Goal: Information Seeking & Learning: Check status

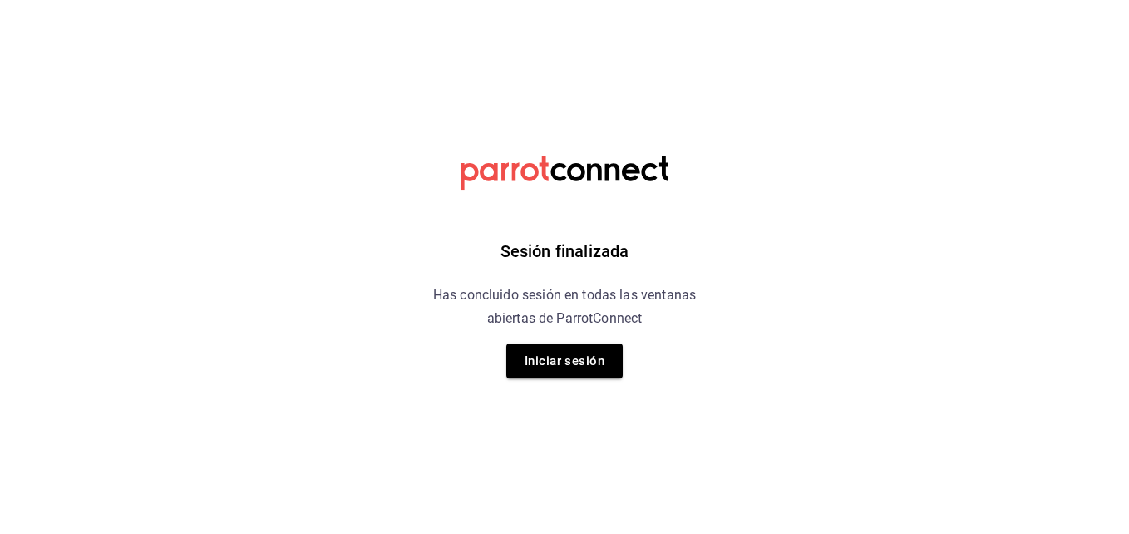
click at [564, 357] on button "Iniciar sesión" at bounding box center [564, 360] width 116 height 35
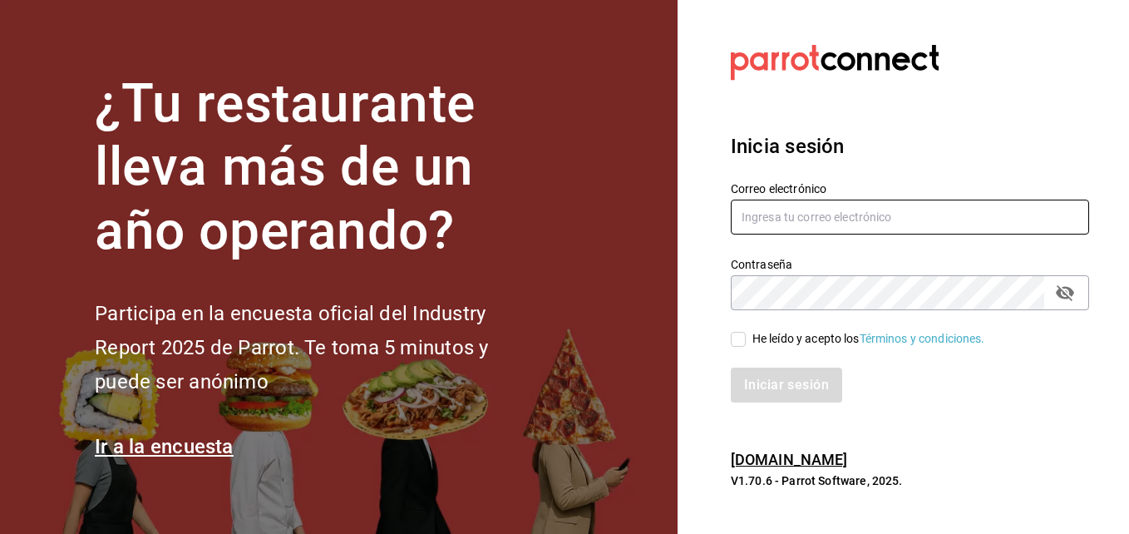
type input "hotaru.puebla@grupocosteno.com"
click at [741, 338] on input "He leído y acepto los Términos y condiciones." at bounding box center [738, 339] width 15 height 15
checkbox input "true"
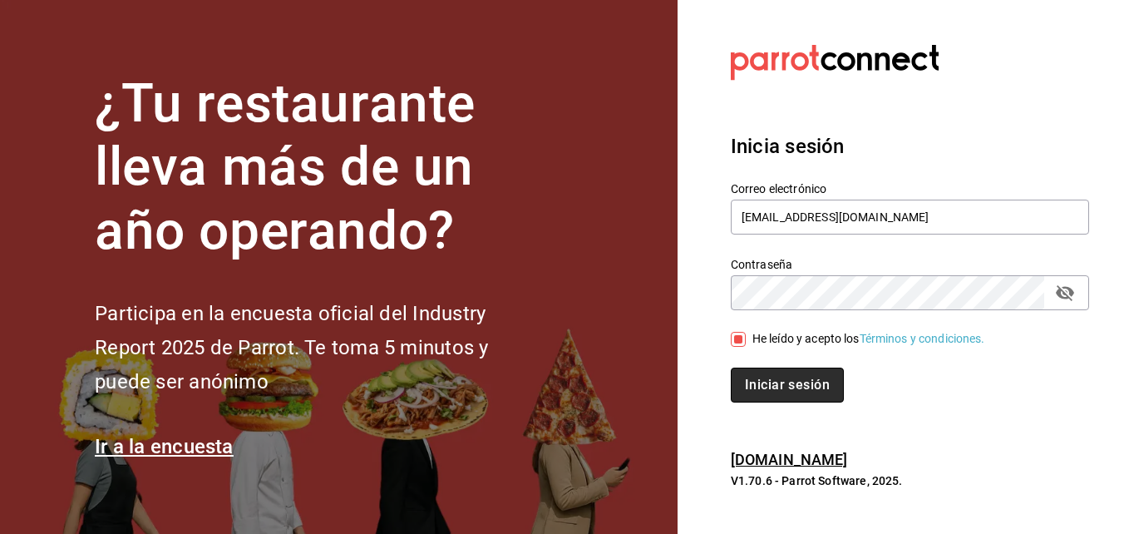
click at [756, 393] on button "Iniciar sesión" at bounding box center [787, 384] width 113 height 35
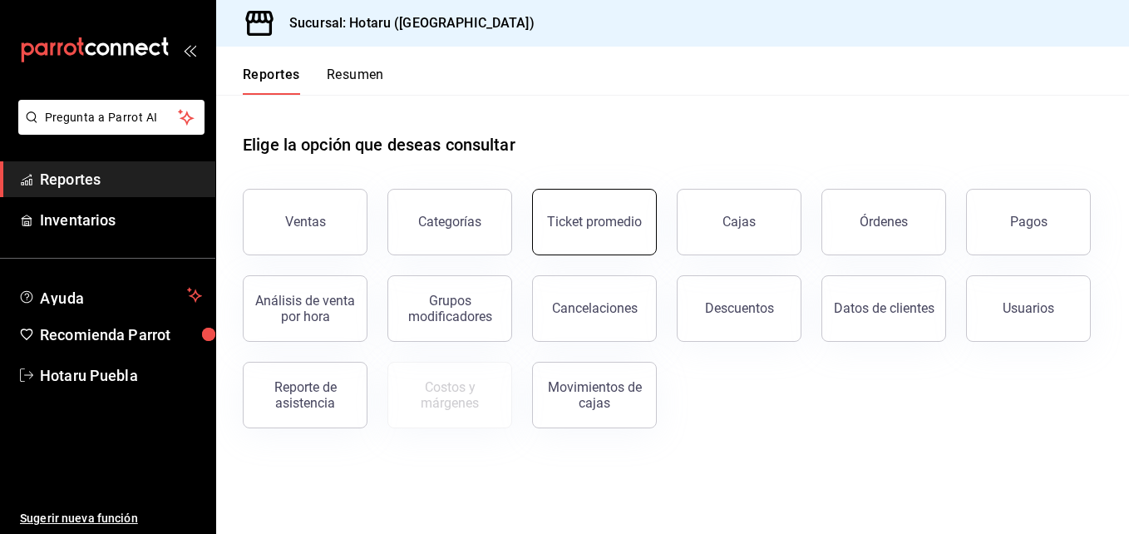
click at [554, 216] on div "Ticket promedio" at bounding box center [594, 222] width 95 height 16
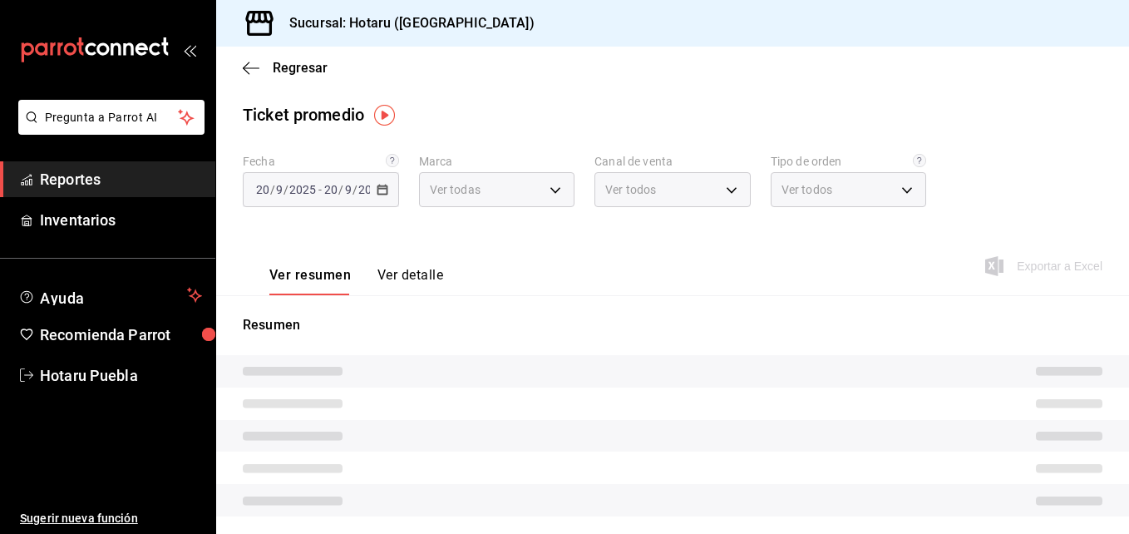
type input "28f2b94b-43d9-4456-ab58-be91b69769b2,f751b40b-1592-4fe9-b0c9-b3cde2f2f566"
type input "PARROT,UBER_EATS,RAPPI,DIDI_FOOD,ONLINE"
type input "fab97e86-f173-400a-9fb3-ec3d756d97d2,cce75506-828c-4b0a-8d3b-bb17af45970c,EXTER…"
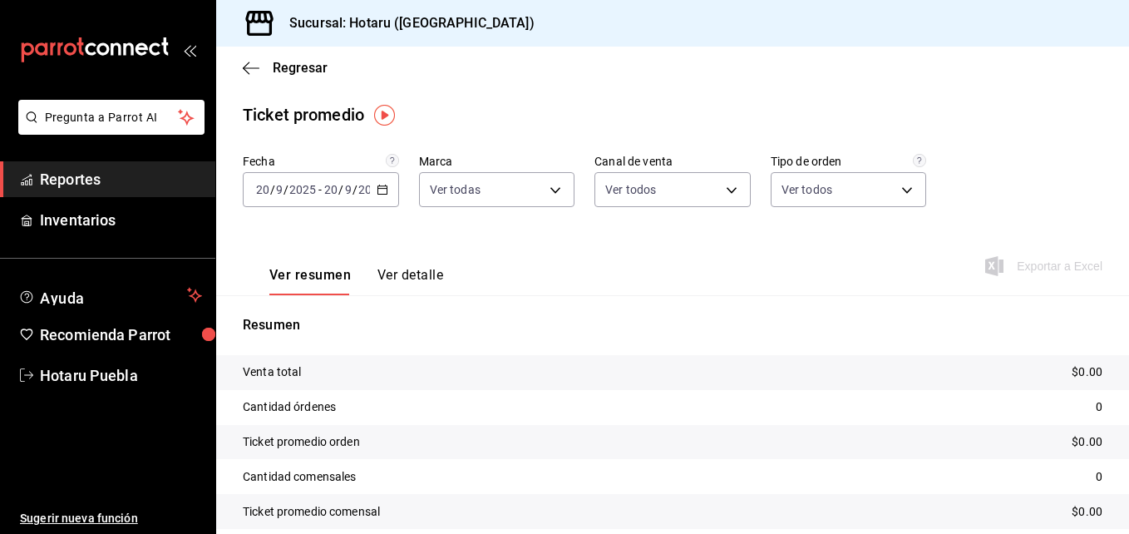
click at [299, 204] on div "[DATE] [DATE] - [DATE] [DATE]" at bounding box center [321, 189] width 156 height 35
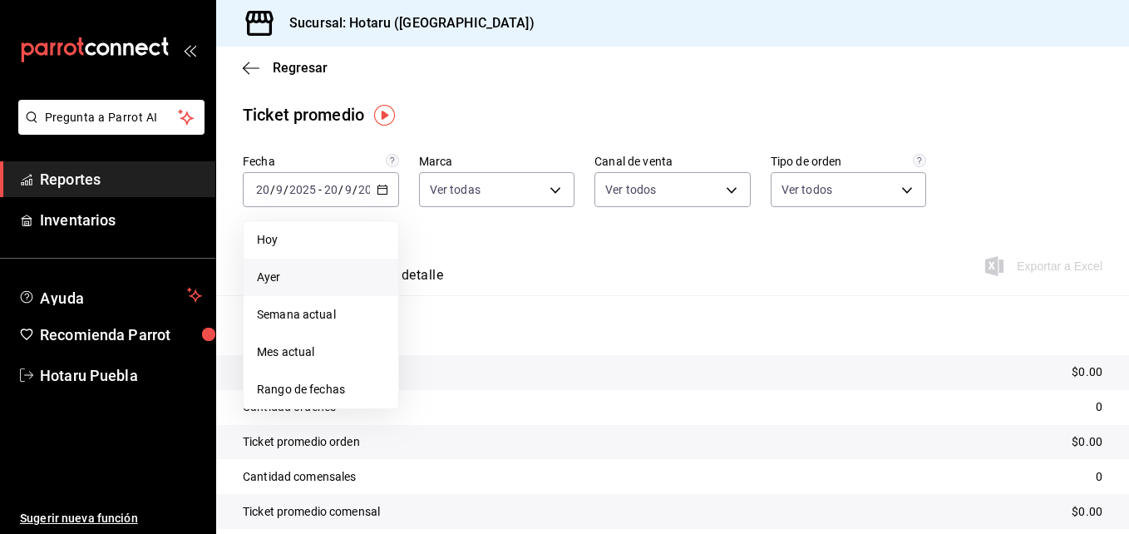
click at [311, 266] on li "Ayer" at bounding box center [321, 276] width 155 height 37
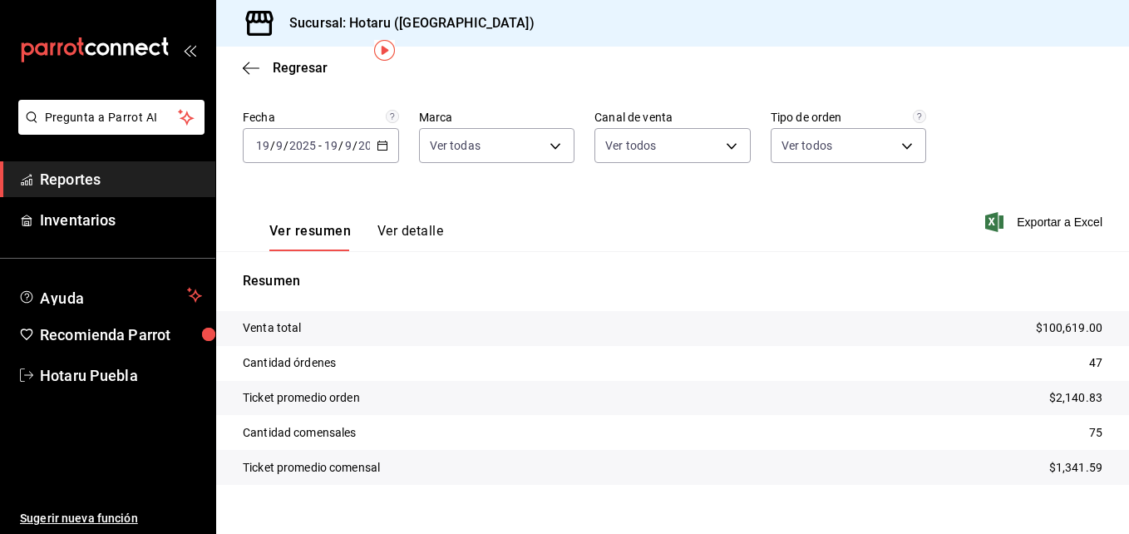
scroll to position [68, 0]
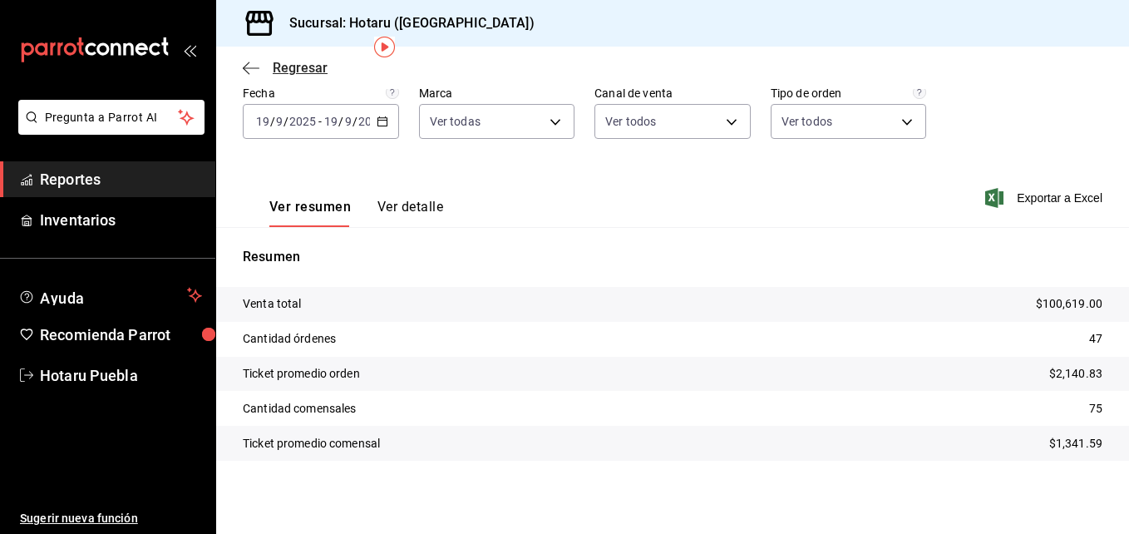
click at [253, 72] on icon "button" at bounding box center [251, 68] width 17 height 15
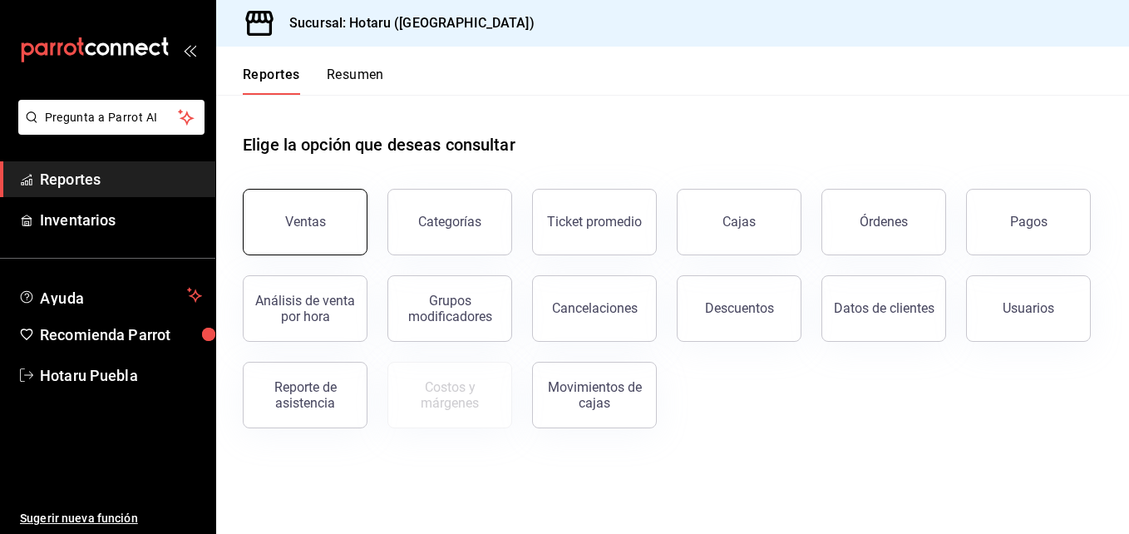
click at [289, 209] on button "Ventas" at bounding box center [305, 222] width 125 height 66
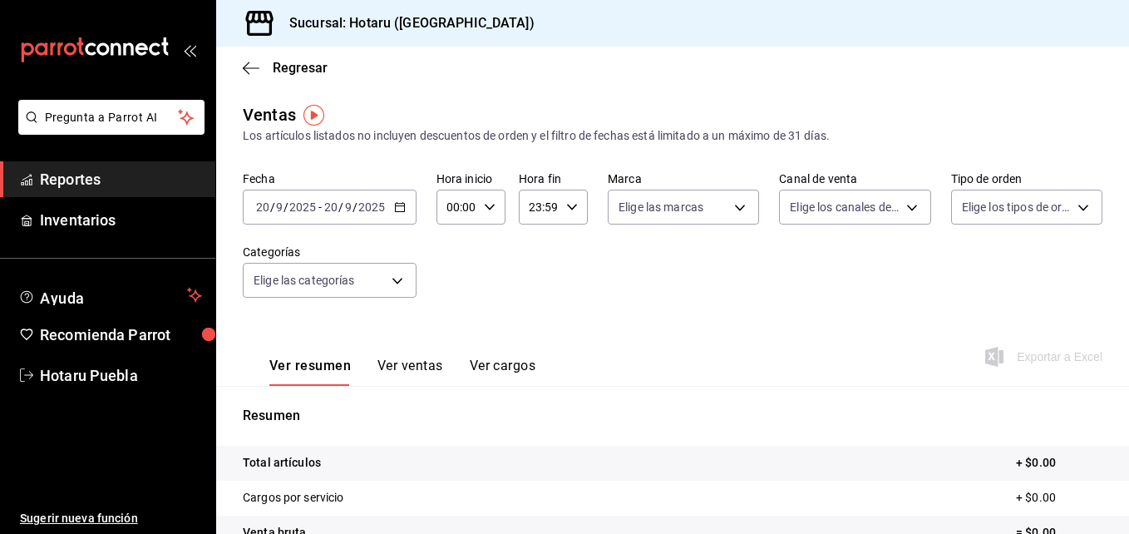
click at [302, 206] on input "2025" at bounding box center [302, 206] width 28 height 13
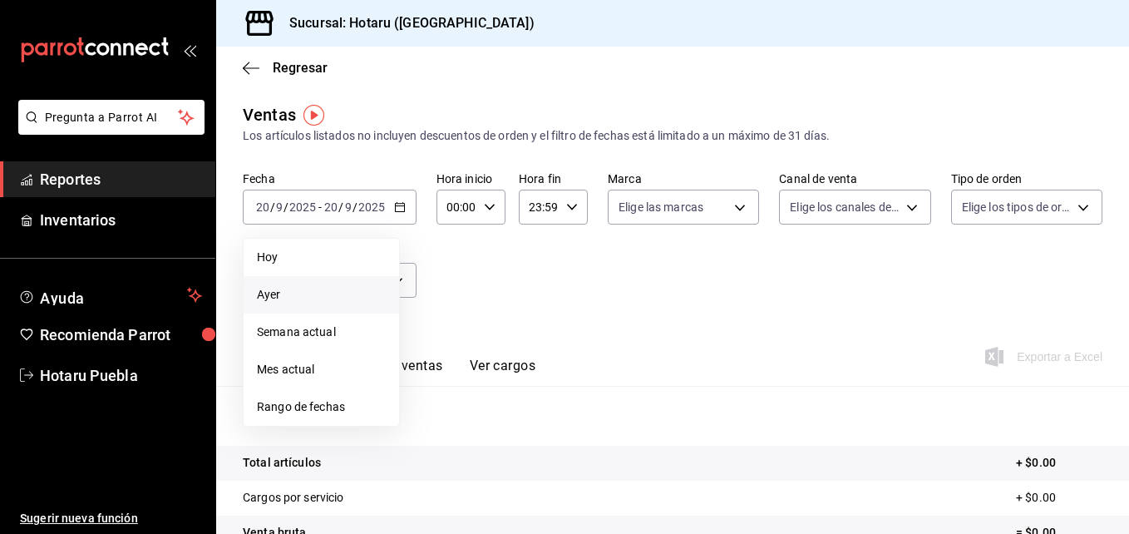
click at [288, 288] on span "Ayer" at bounding box center [321, 294] width 129 height 17
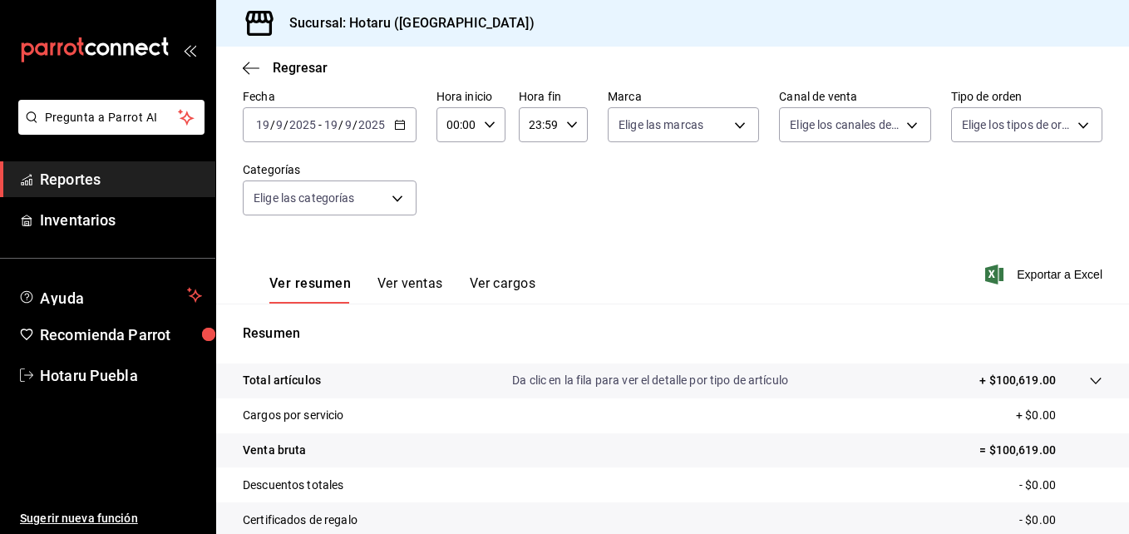
scroll to position [83, 0]
click at [1091, 381] on tr "Total artículos Da clic en la fila para ver el detalle por tipo de artículo + $…" at bounding box center [672, 379] width 913 height 35
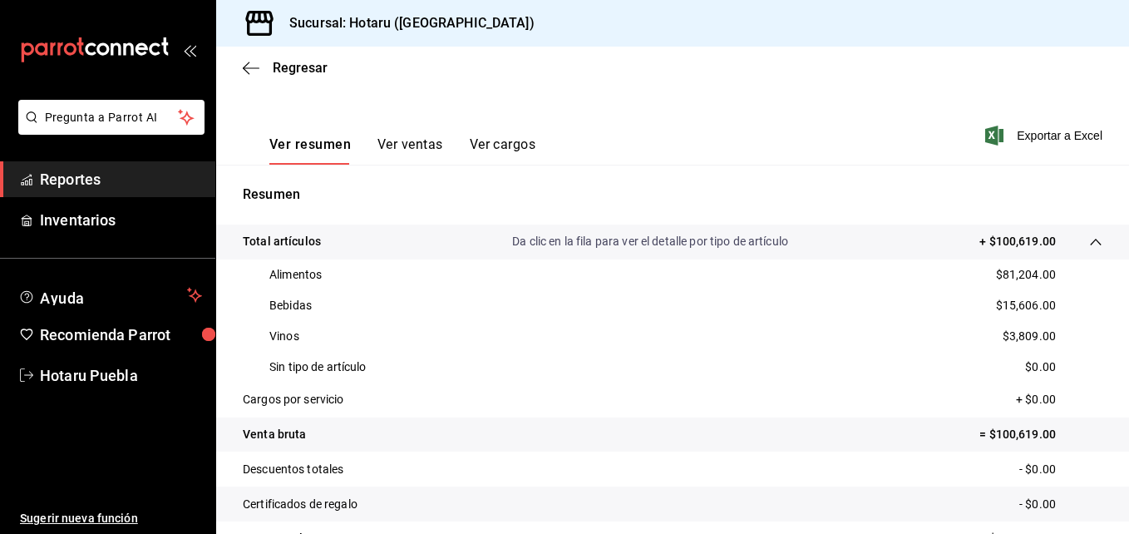
scroll to position [249, 0]
